Goal: Task Accomplishment & Management: Use online tool/utility

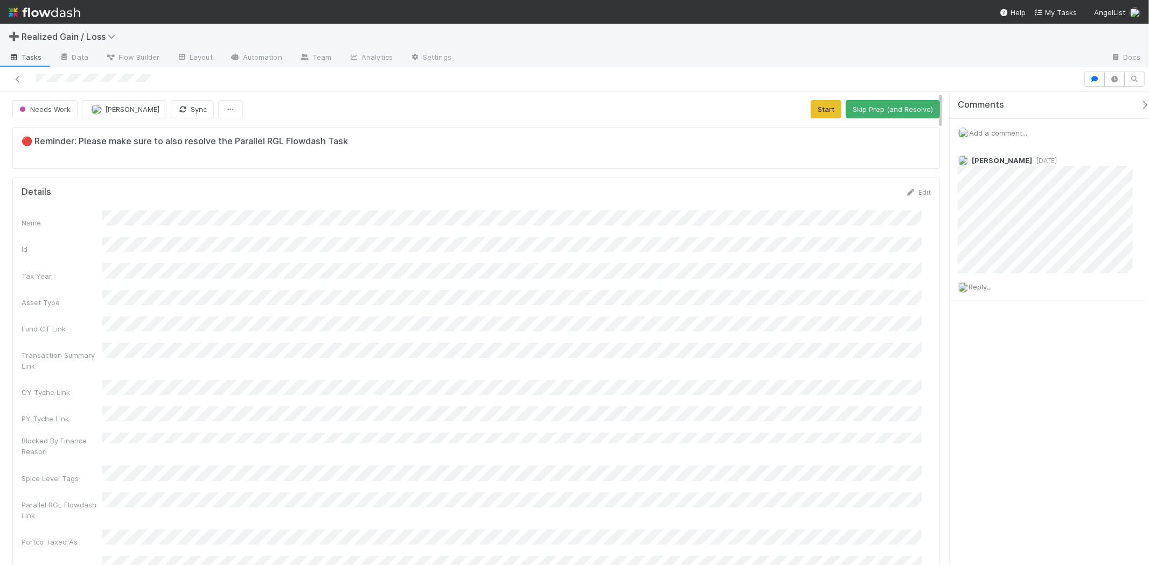
click at [347, 461] on div "Name Id Tax Year Asset Type Fund CT Link Transaction Summary Link CY Tyche Link…" at bounding box center [476, 420] width 909 height 418
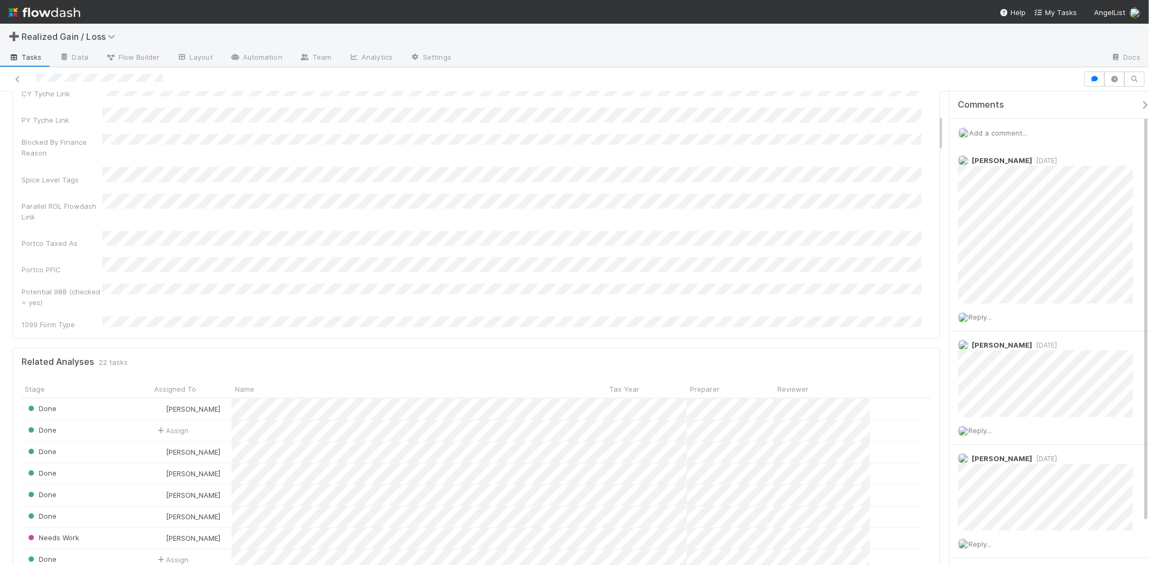
scroll to position [179, 0]
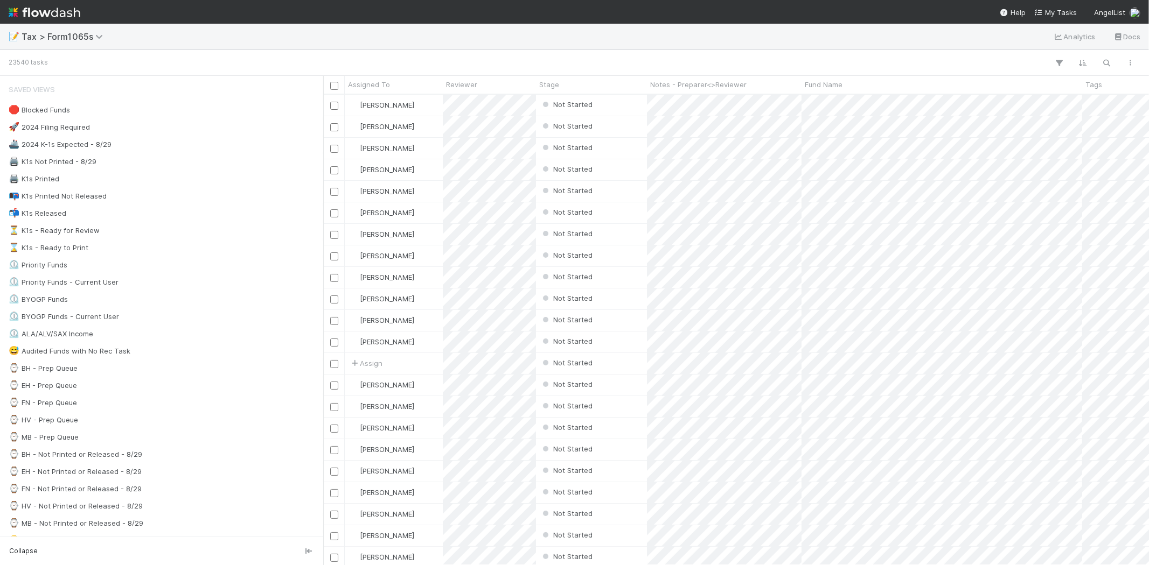
scroll to position [461, 816]
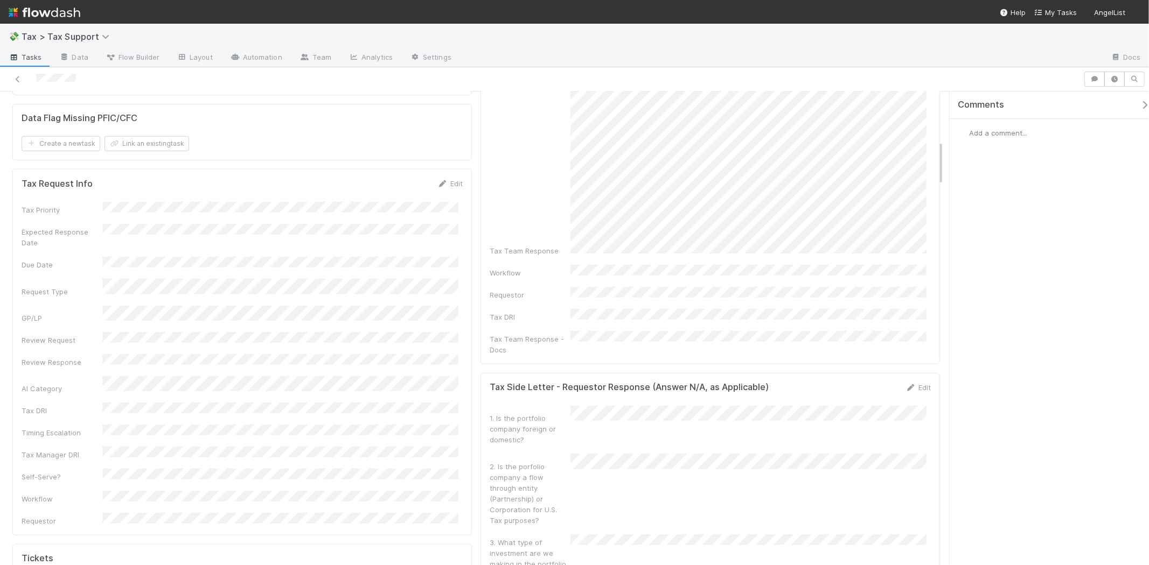
scroll to position [598, 0]
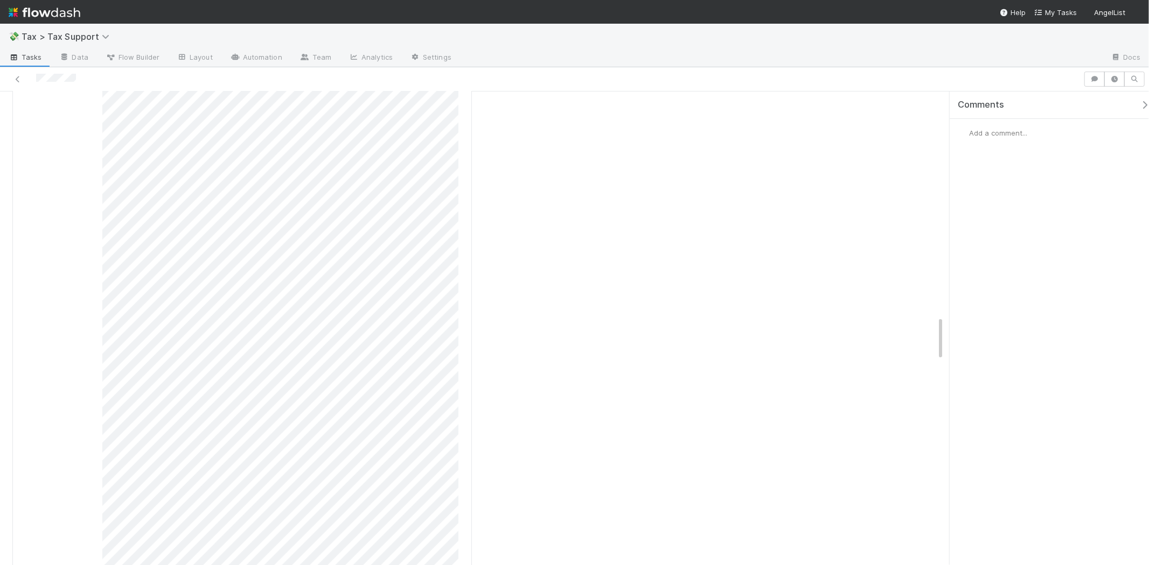
scroll to position [2441, 0]
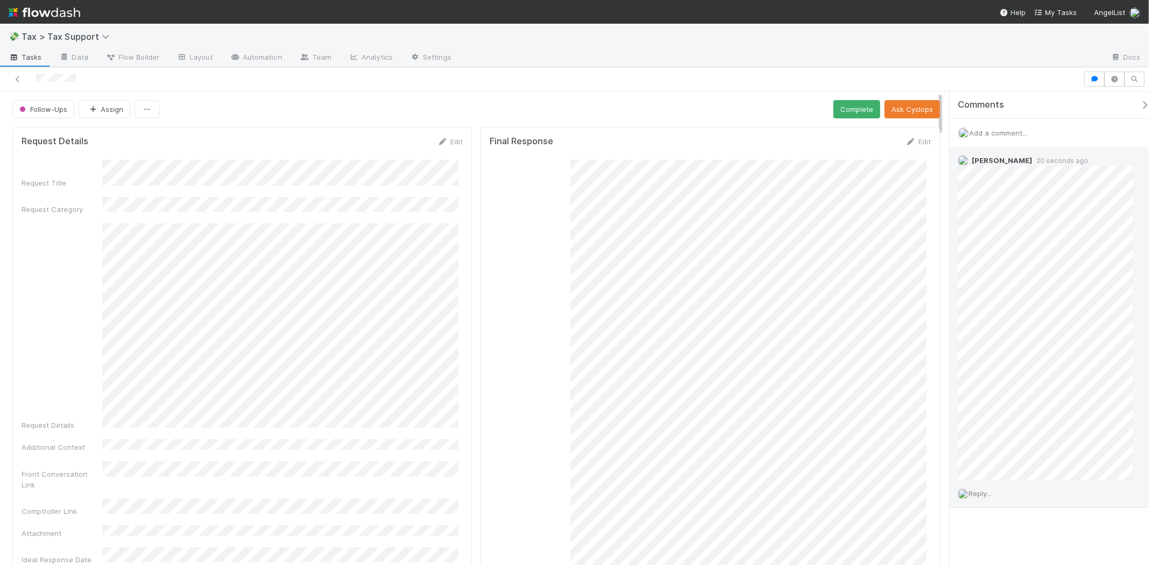
click at [990, 498] on span "Reply..." at bounding box center [979, 493] width 23 height 9
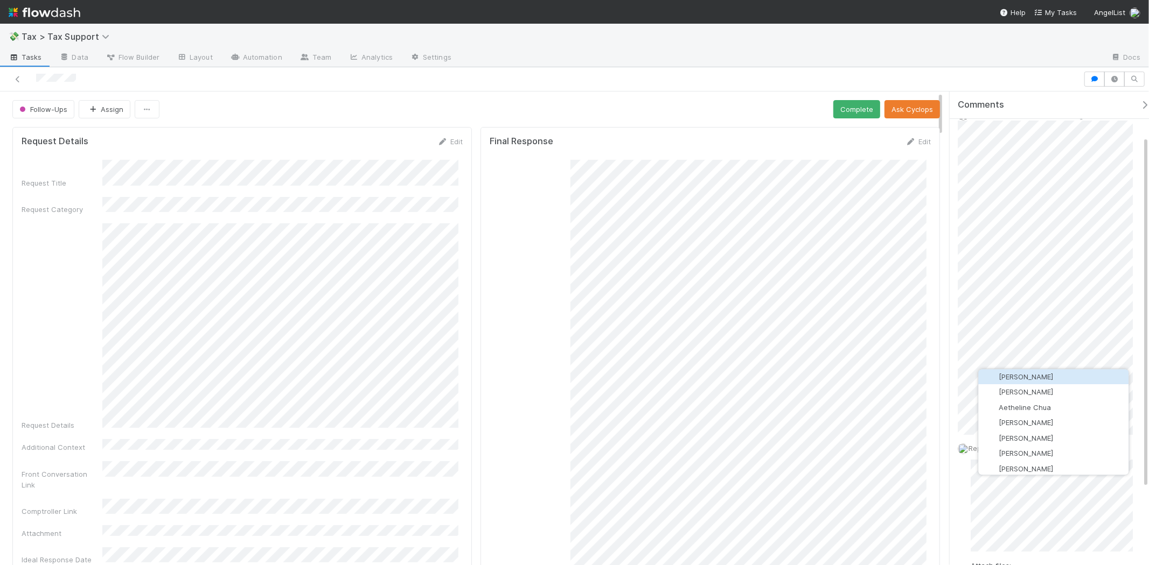
scroll to position [60, 0]
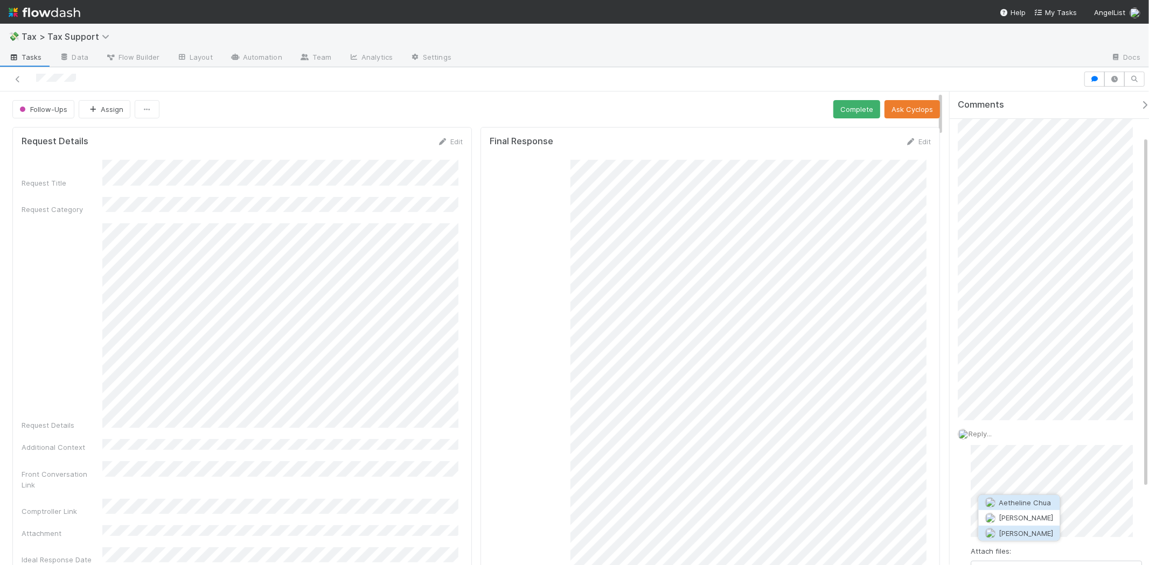
click at [1016, 533] on span "[PERSON_NAME]" at bounding box center [1026, 533] width 54 height 9
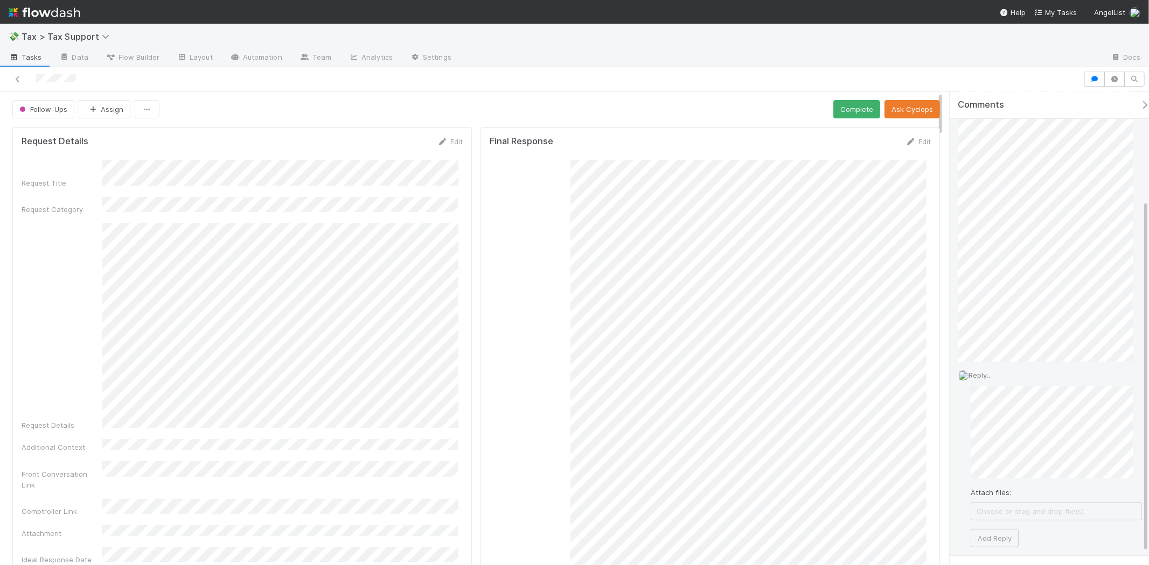
scroll to position [163, 0]
click at [1013, 499] on button "Add Reply" at bounding box center [994, 494] width 48 height 18
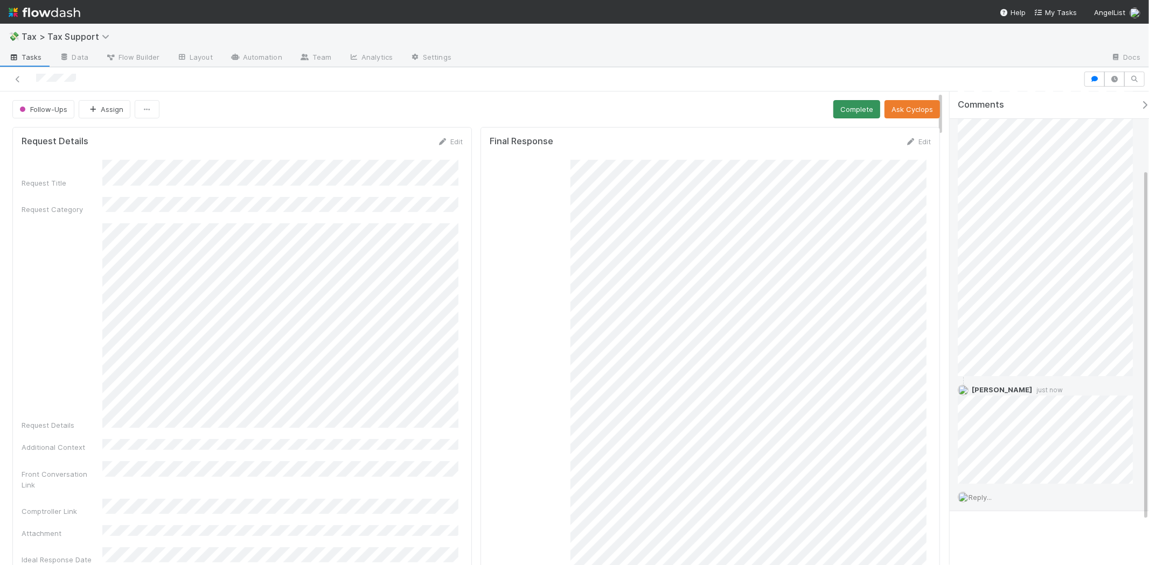
scroll to position [104, 0]
click at [842, 106] on button "Complete" at bounding box center [856, 109] width 47 height 18
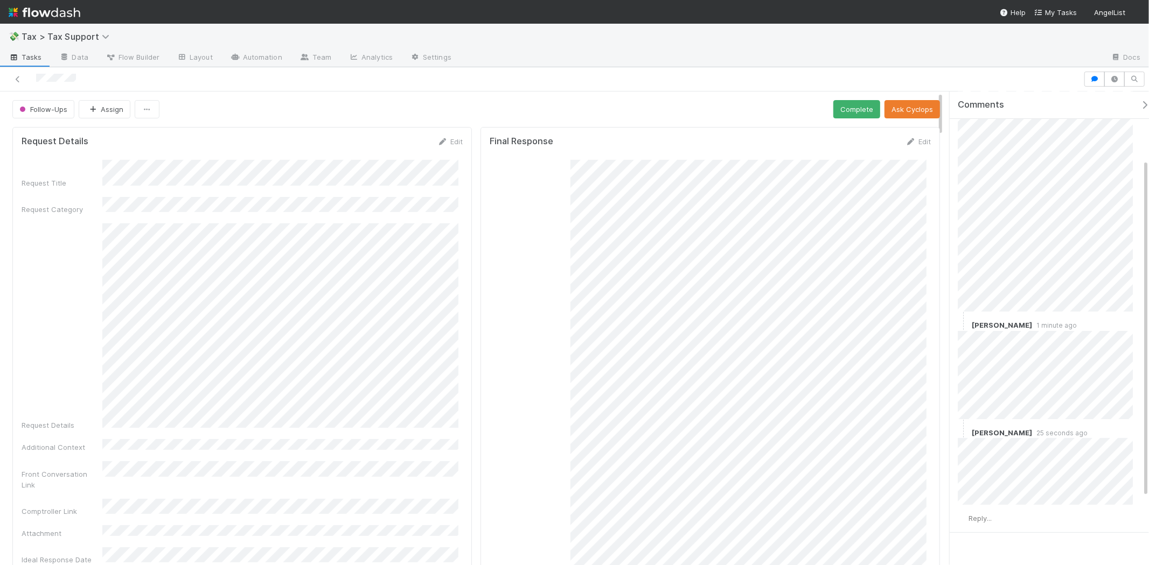
scroll to position [190, 0]
click at [851, 102] on button "Complete" at bounding box center [856, 109] width 47 height 18
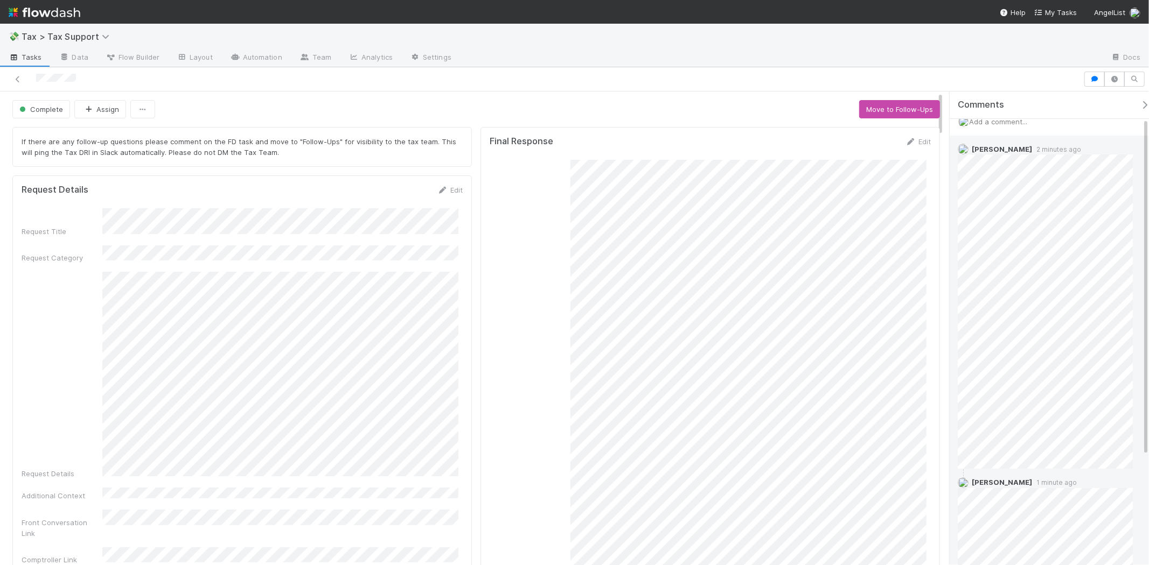
scroll to position [10, 0]
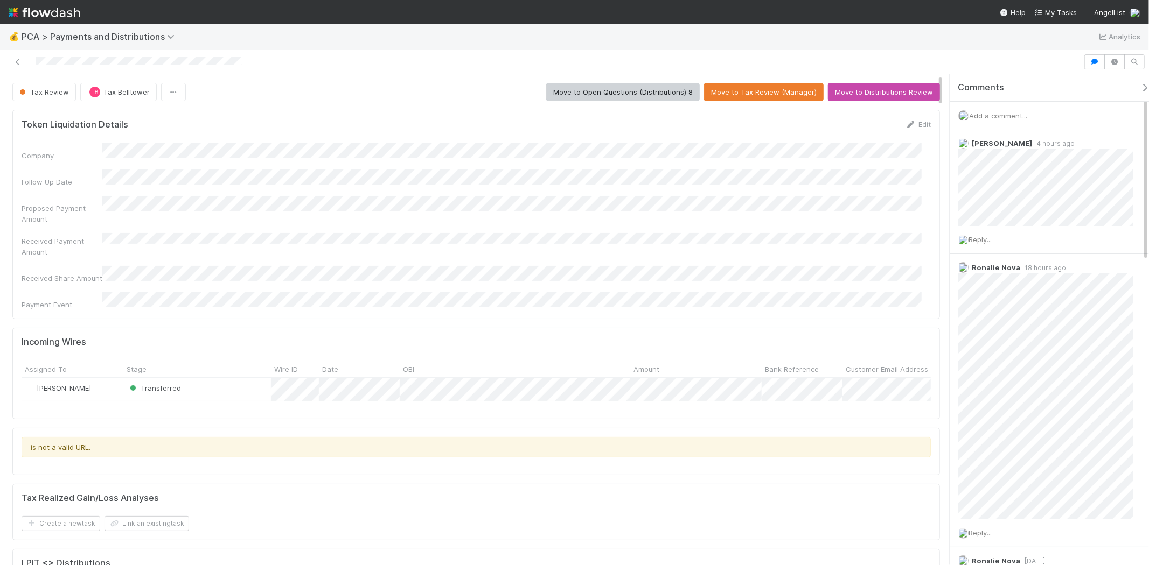
click at [1013, 119] on span "Add a comment..." at bounding box center [998, 115] width 58 height 9
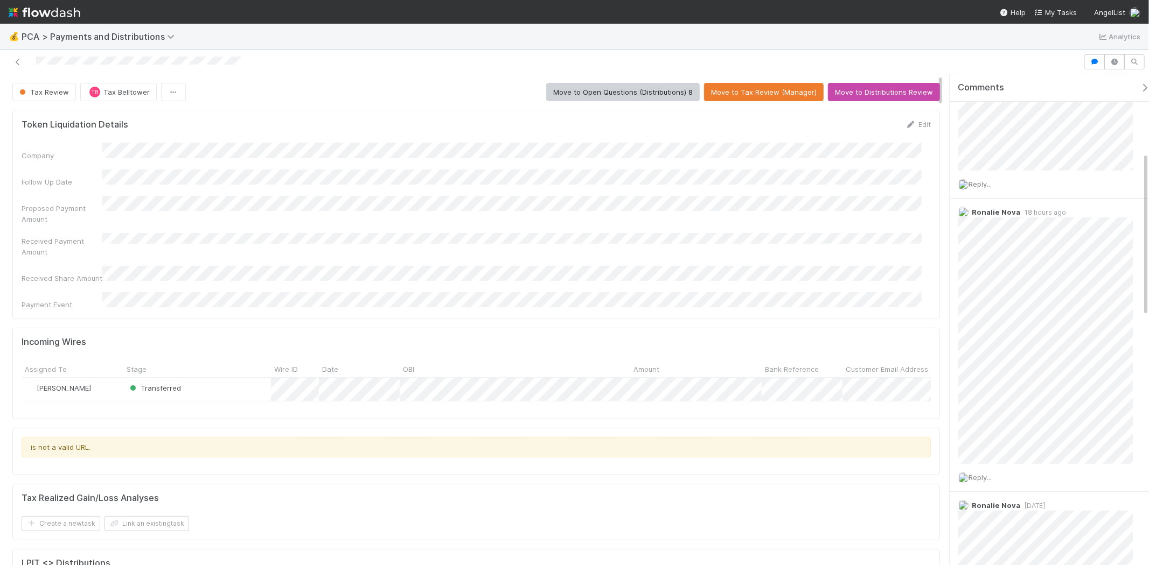
scroll to position [120, 0]
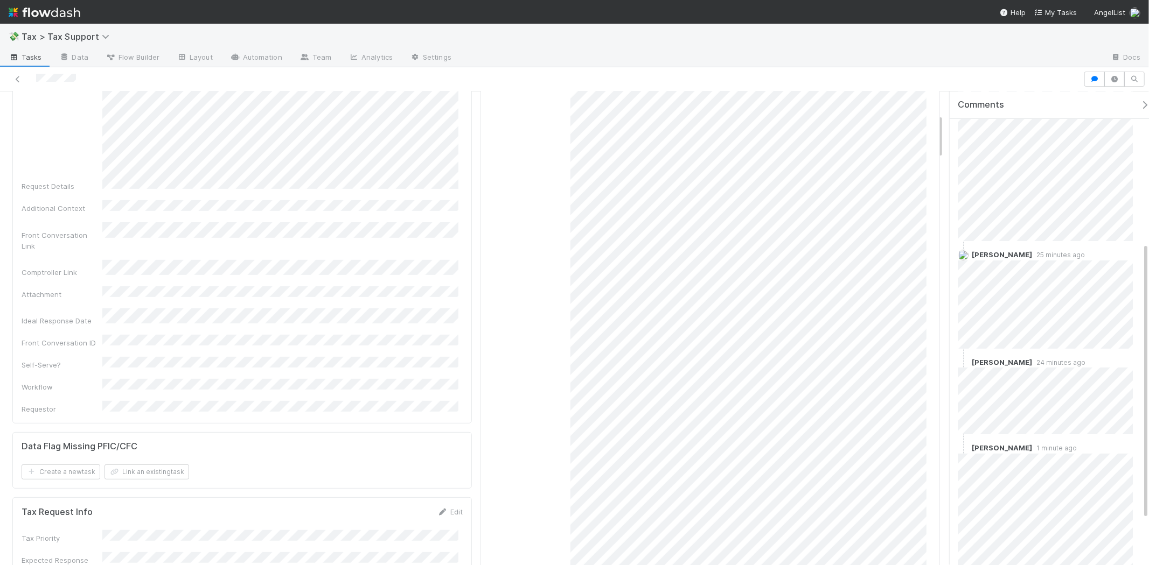
scroll to position [338, 0]
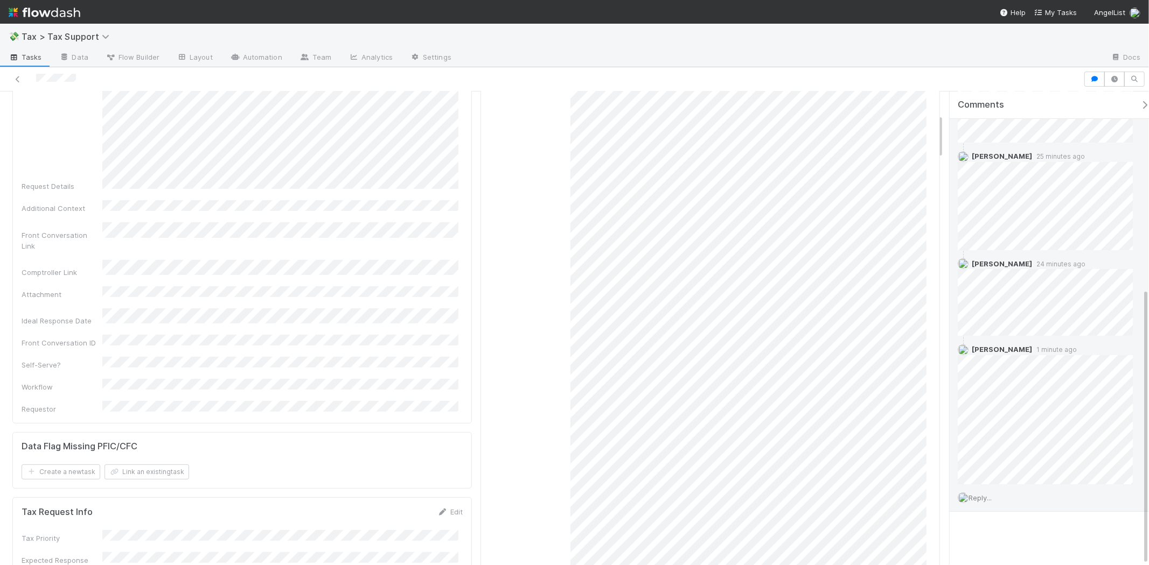
click at [988, 493] on div "Reply..." at bounding box center [1049, 498] width 200 height 27
click at [987, 499] on span "Reply..." at bounding box center [979, 498] width 23 height 9
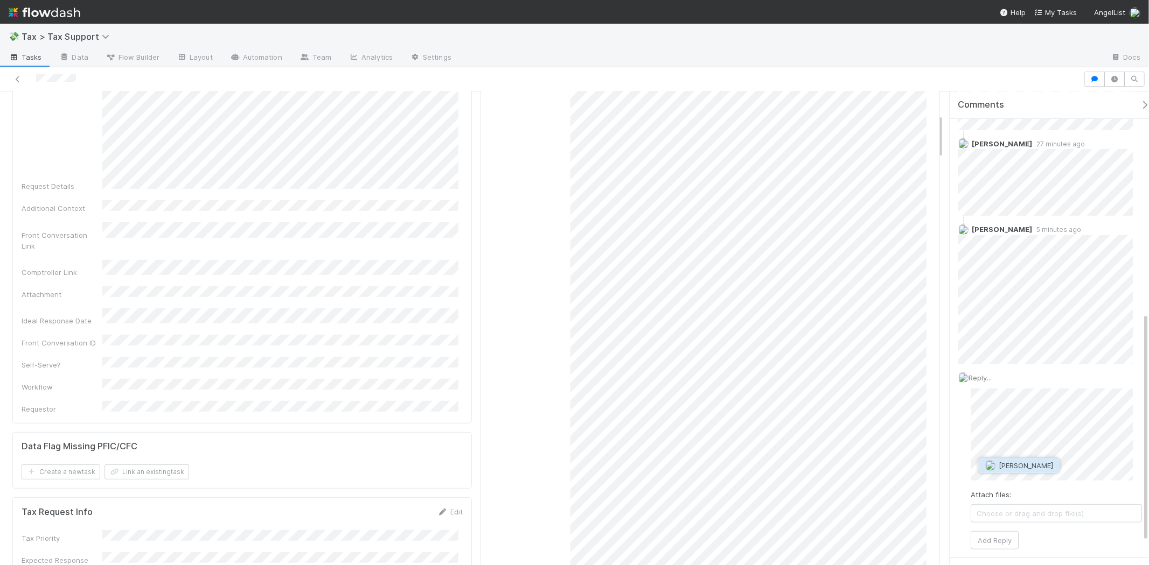
click at [1022, 466] on span "[PERSON_NAME]" at bounding box center [1026, 465] width 54 height 9
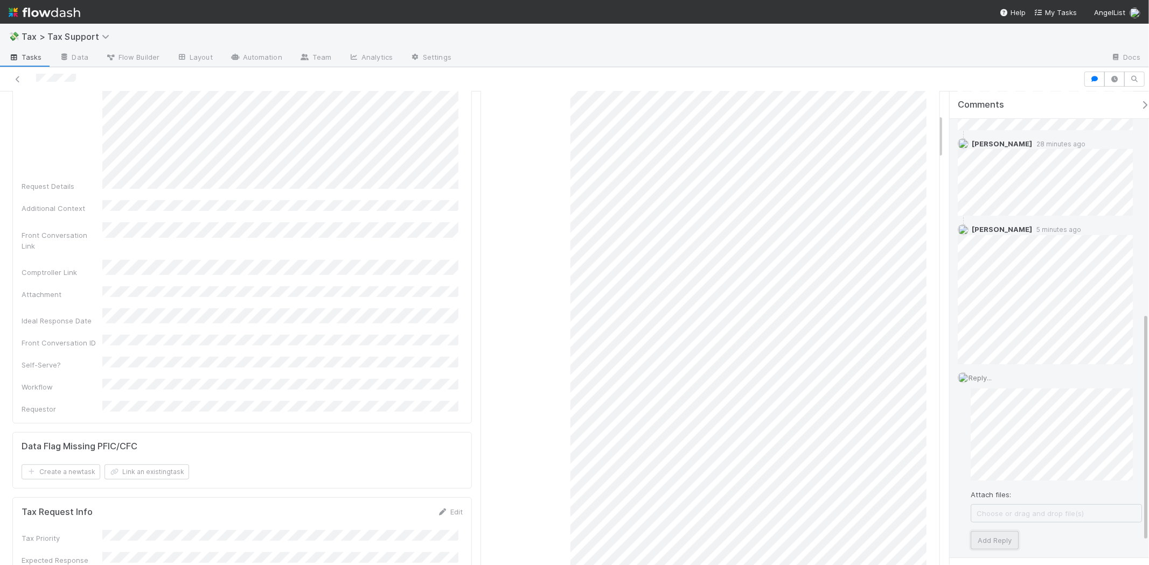
click at [1016, 534] on button "Add Reply" at bounding box center [994, 540] width 48 height 18
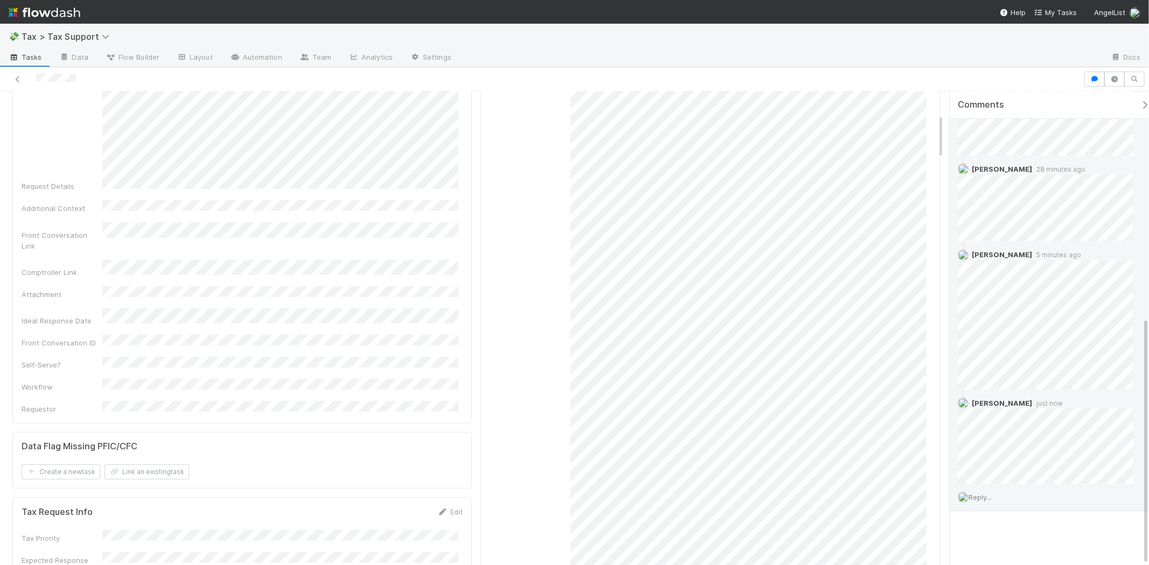
scroll to position [432, 0]
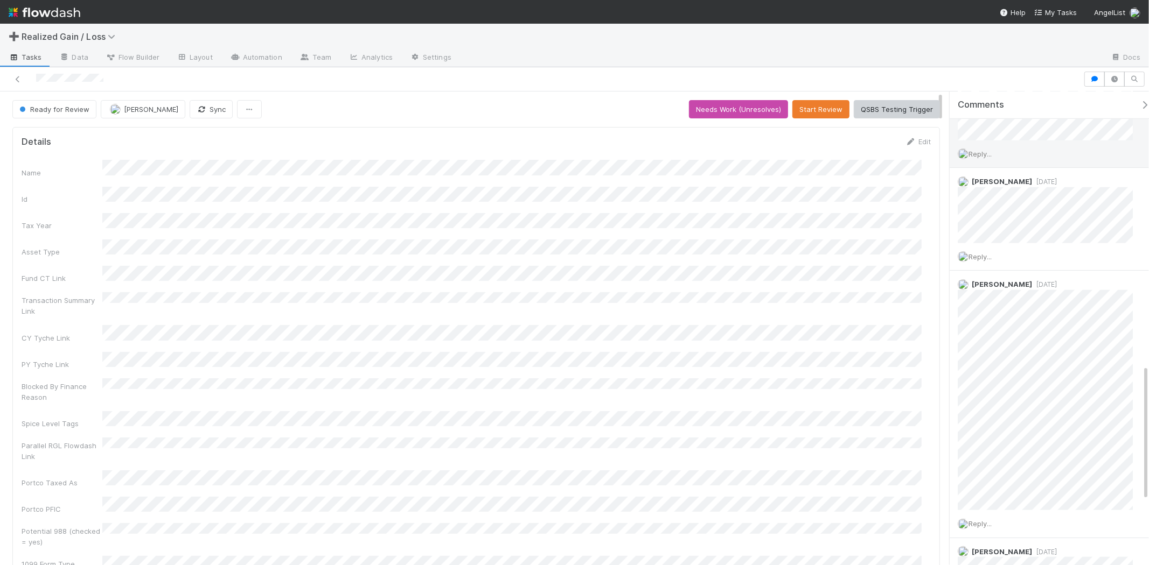
scroll to position [837, 0]
